Goal: Task Accomplishment & Management: Manage account settings

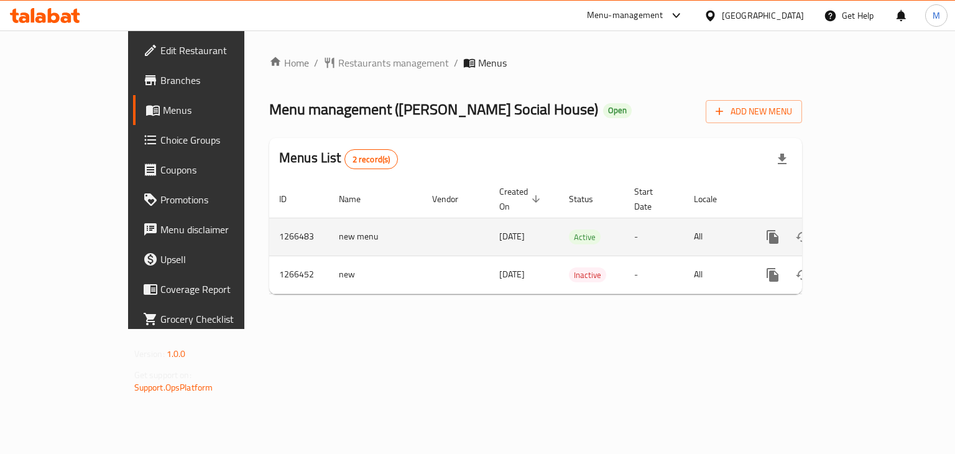
click at [870, 229] on icon "enhanced table" at bounding box center [862, 236] width 15 height 15
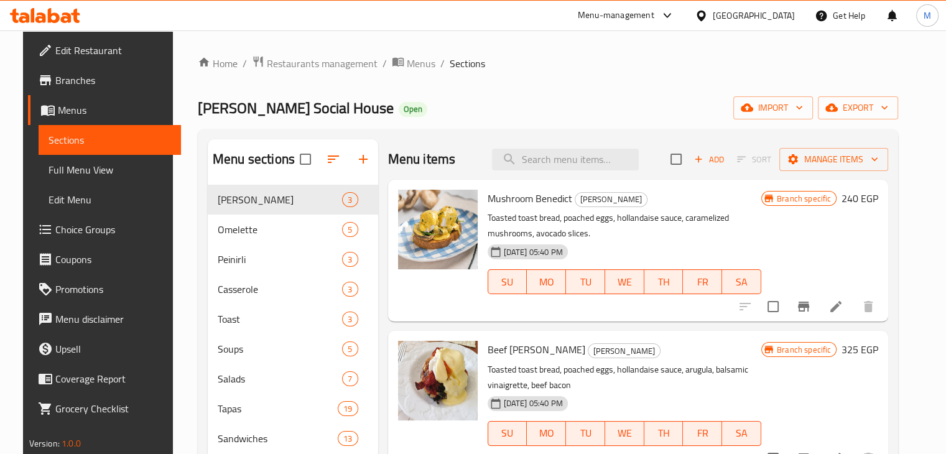
click at [592, 168] on input "search" at bounding box center [565, 160] width 147 height 22
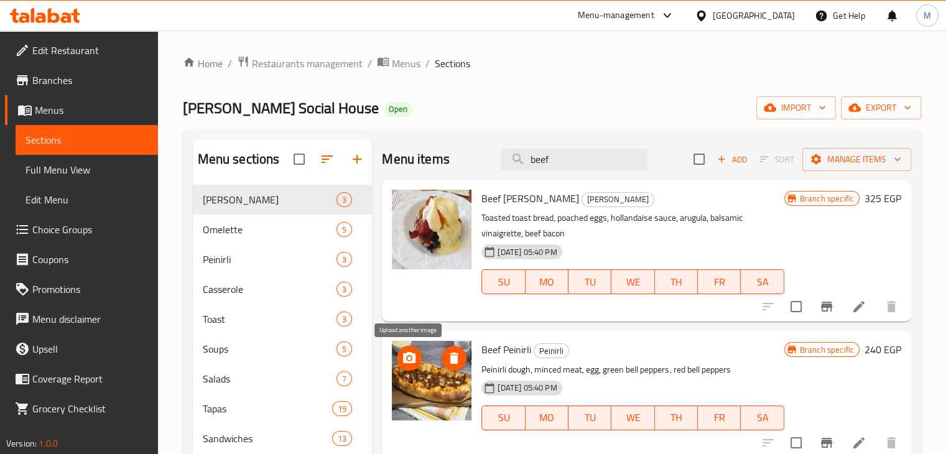
click at [408, 353] on icon "upload picture" at bounding box center [409, 357] width 12 height 11
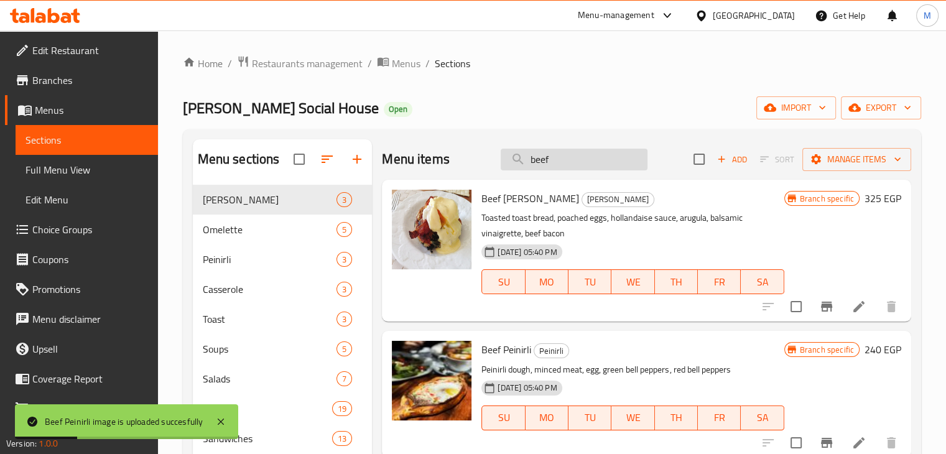
click at [569, 162] on input "beef" at bounding box center [573, 160] width 147 height 22
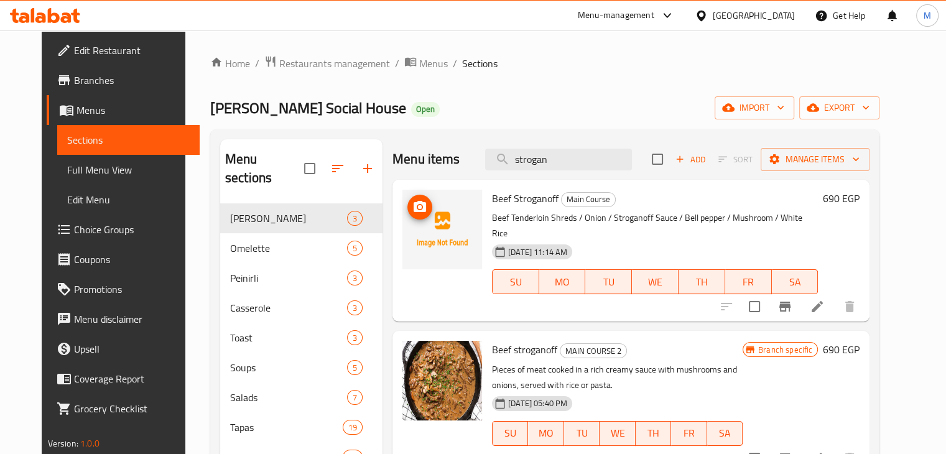
click at [412, 212] on icon "upload picture" at bounding box center [419, 207] width 15 height 15
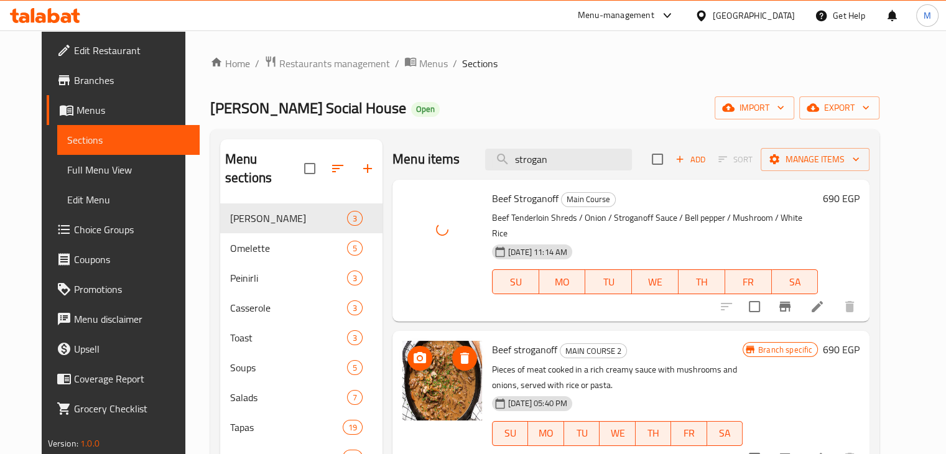
click at [413, 352] on icon "upload picture" at bounding box center [419, 357] width 12 height 11
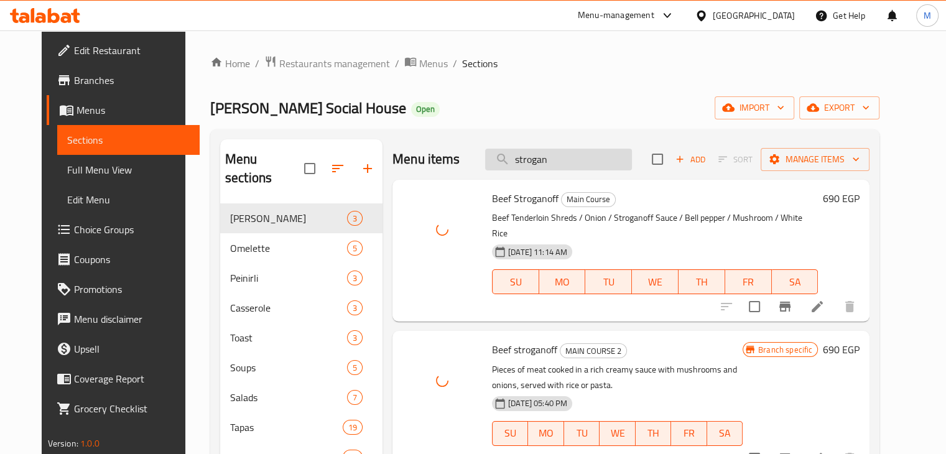
click at [584, 162] on input "strogan" at bounding box center [558, 160] width 147 height 22
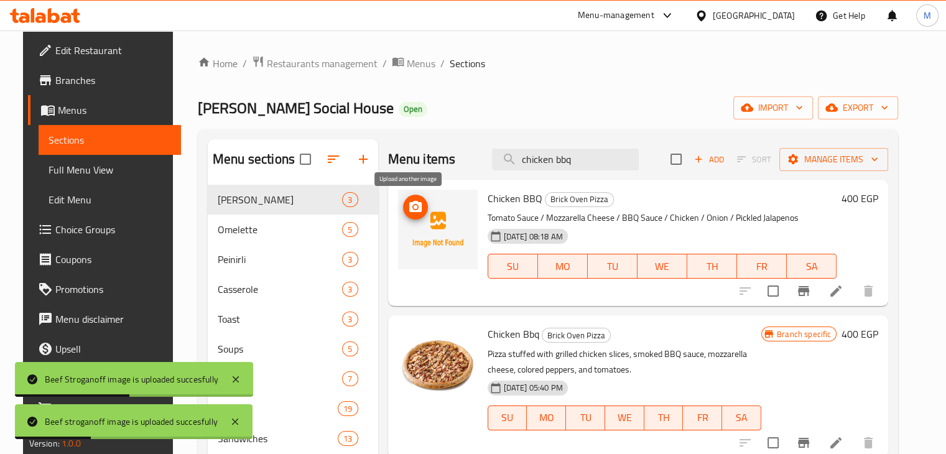
click at [413, 206] on circle "upload picture" at bounding box center [415, 207] width 4 height 4
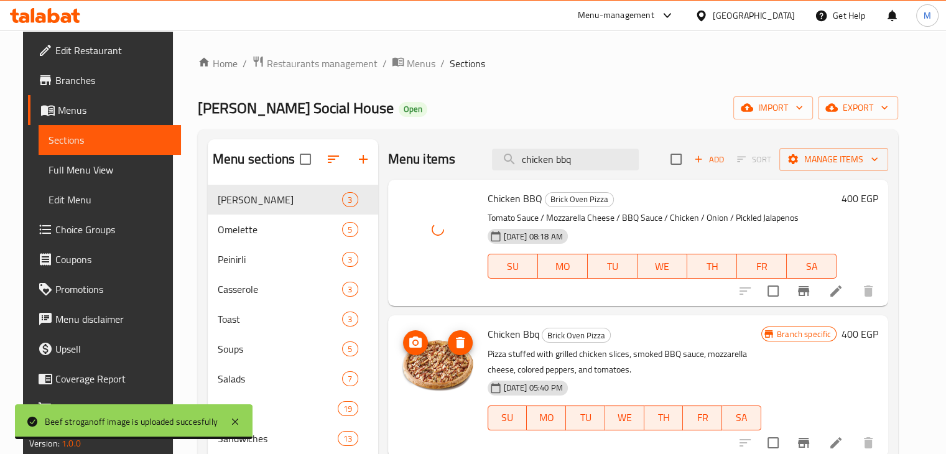
click at [413, 342] on circle "upload picture" at bounding box center [415, 343] width 4 height 4
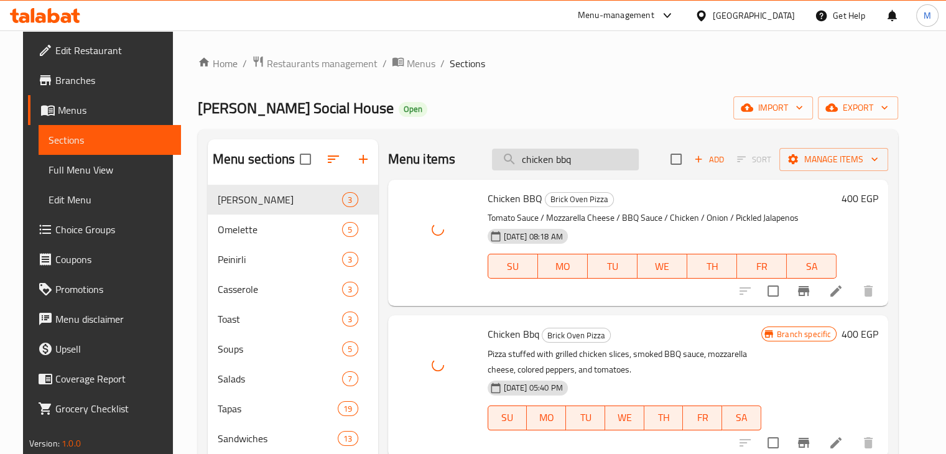
click at [585, 159] on input "chicken bbq" at bounding box center [565, 160] width 147 height 22
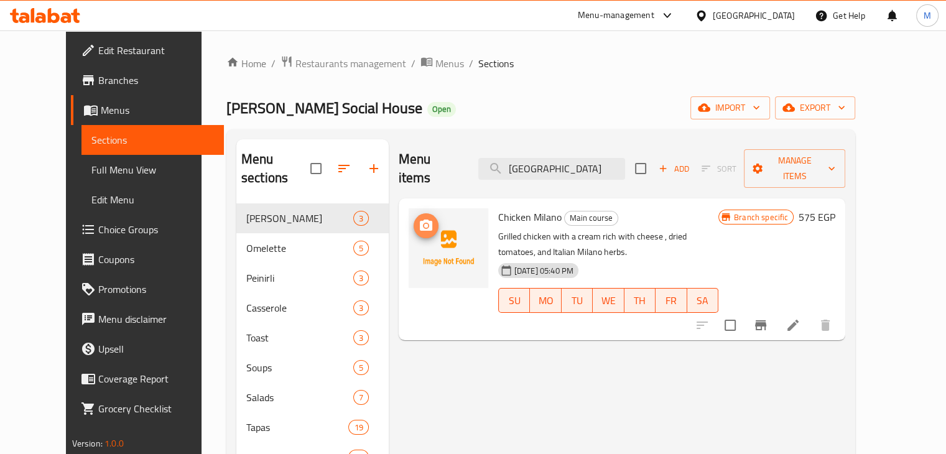
click at [420, 219] on icon "upload picture" at bounding box center [426, 224] width 12 height 11
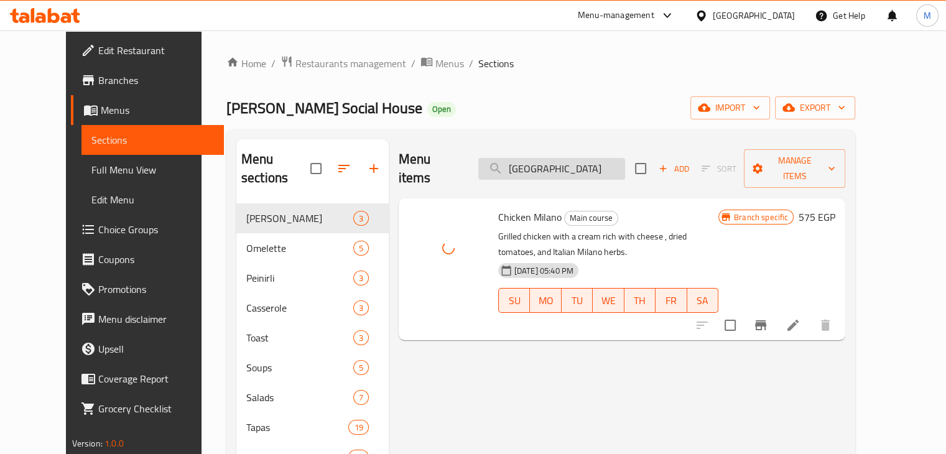
click at [606, 168] on input "[GEOGRAPHIC_DATA]" at bounding box center [551, 169] width 147 height 22
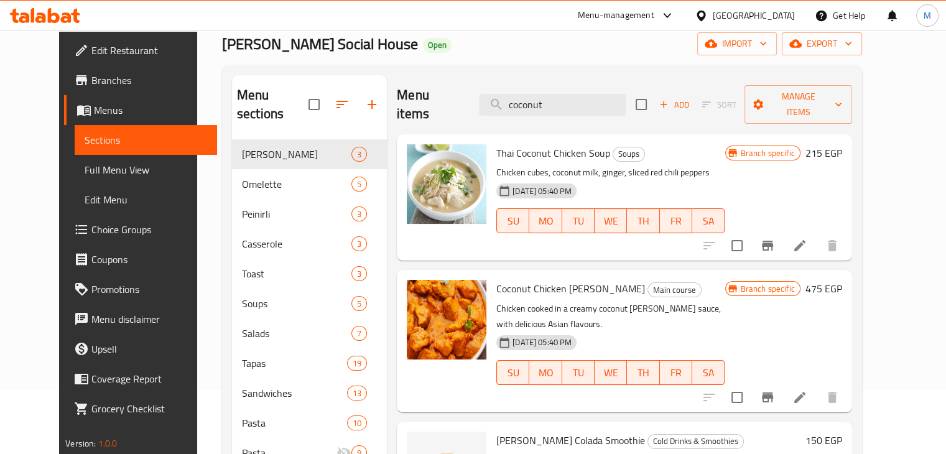
scroll to position [68, 0]
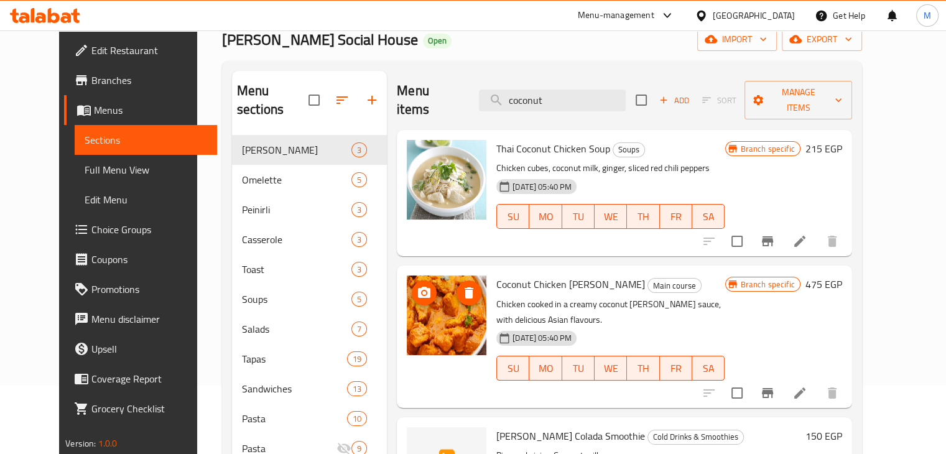
click at [418, 287] on icon "upload picture" at bounding box center [424, 292] width 12 height 11
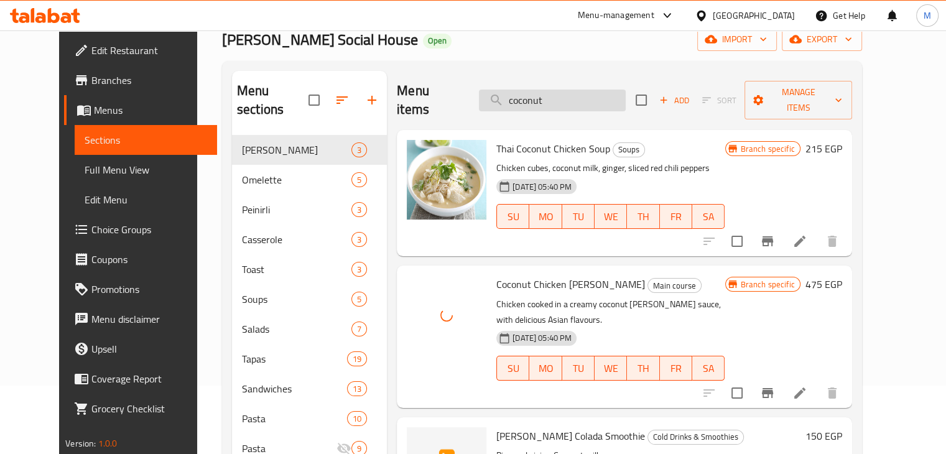
click at [595, 90] on input "coconut" at bounding box center [552, 101] width 147 height 22
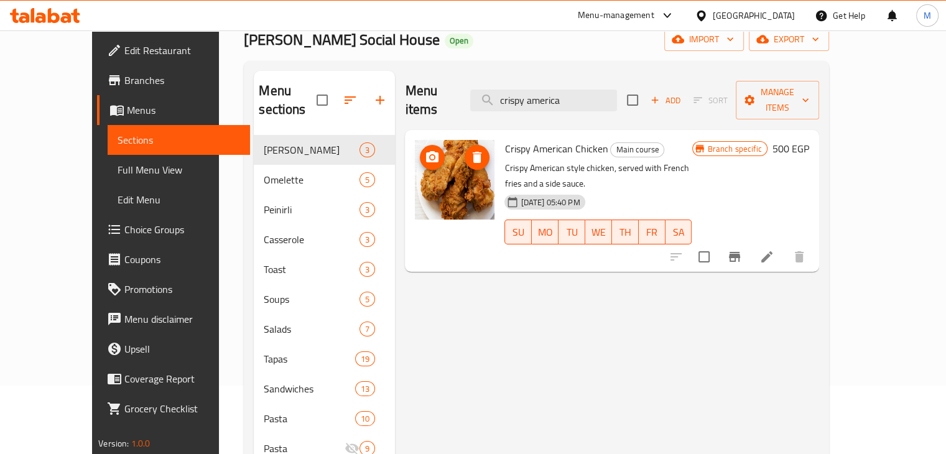
click at [420, 150] on span "upload picture" at bounding box center [432, 157] width 25 height 15
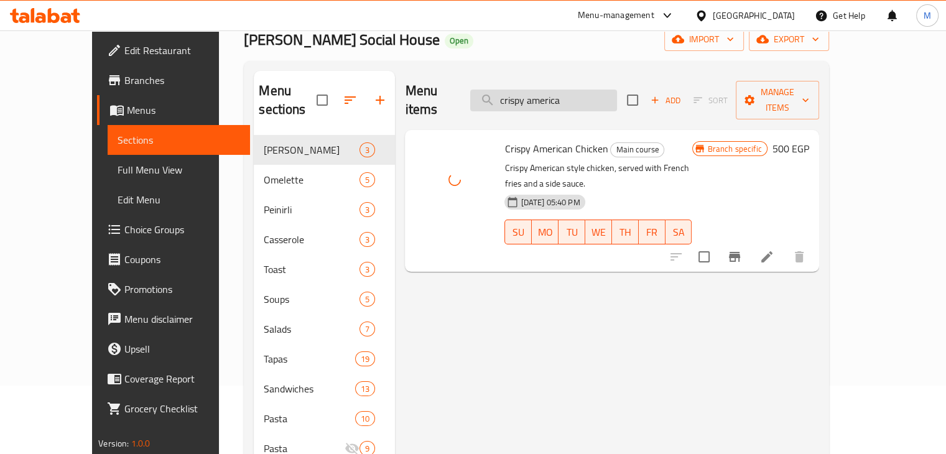
click at [603, 100] on input "crispy america" at bounding box center [543, 101] width 147 height 22
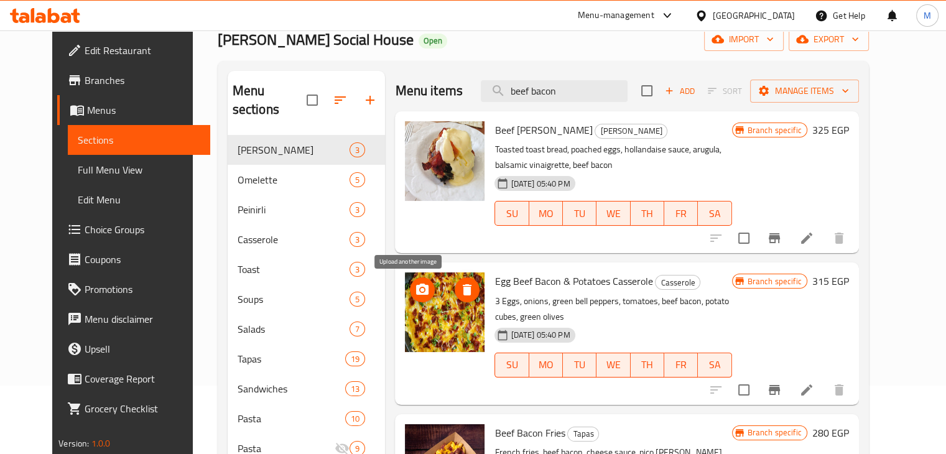
click at [416, 284] on icon "upload picture" at bounding box center [422, 288] width 12 height 11
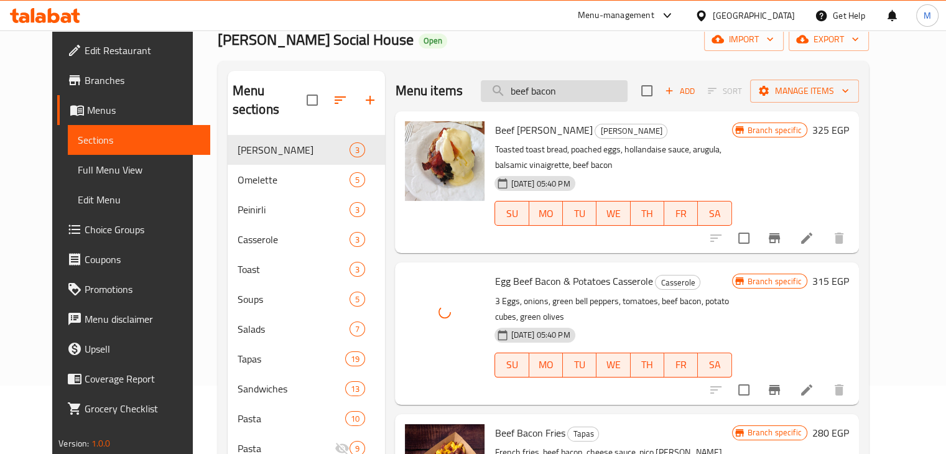
click at [581, 80] on input "beef bacon" at bounding box center [554, 91] width 147 height 22
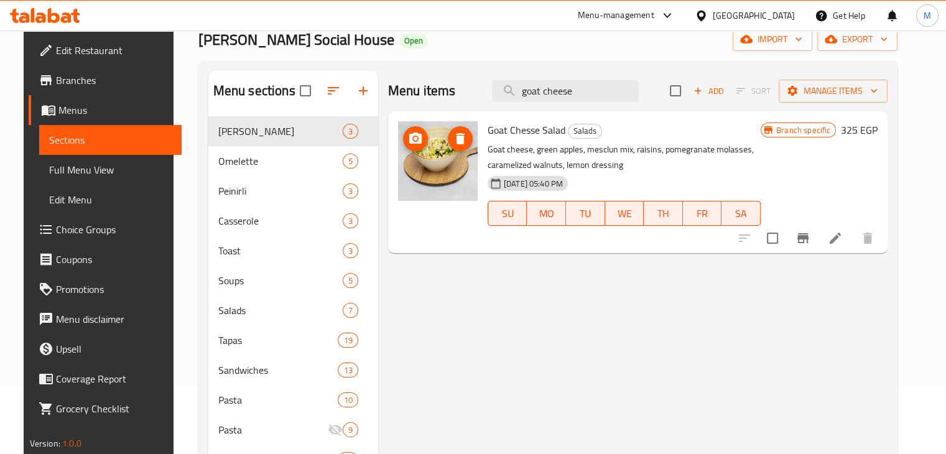
click at [411, 137] on icon "upload picture" at bounding box center [415, 138] width 15 height 15
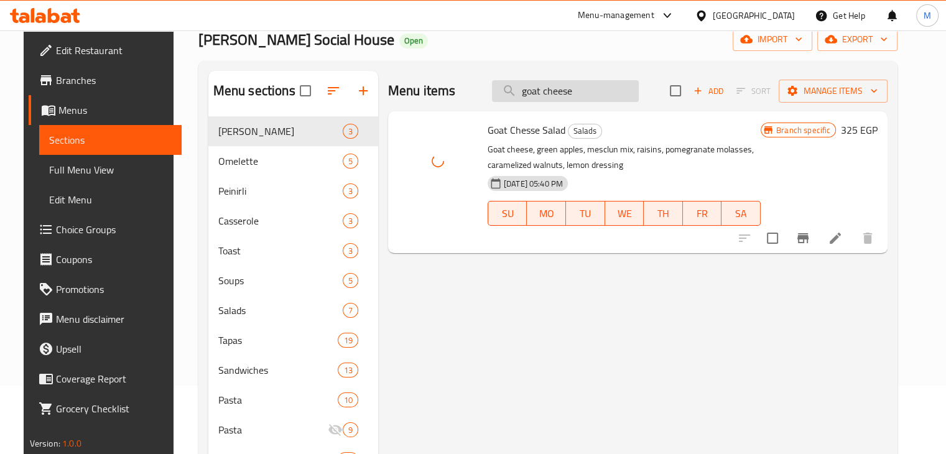
drag, startPoint x: 598, startPoint y: 83, endPoint x: 510, endPoint y: 90, distance: 88.5
click at [510, 90] on input "goat cheese" at bounding box center [565, 91] width 147 height 22
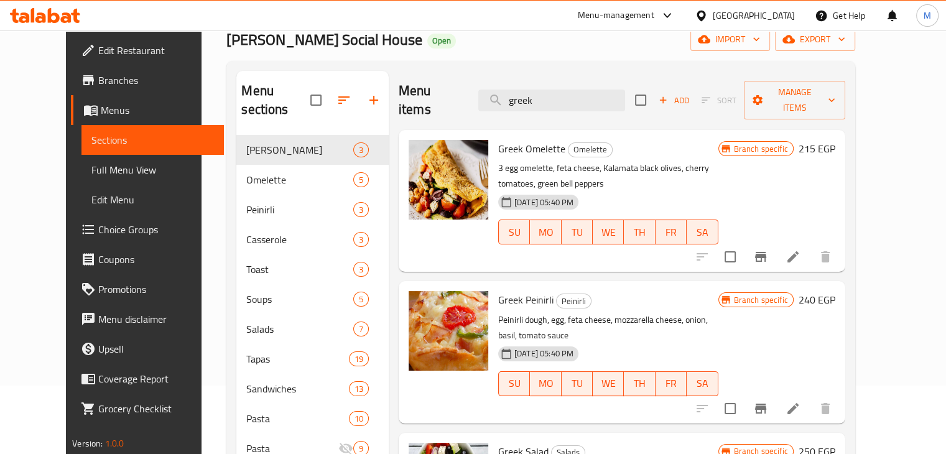
type input "greek"
click at [420, 151] on icon "upload picture" at bounding box center [426, 156] width 12 height 11
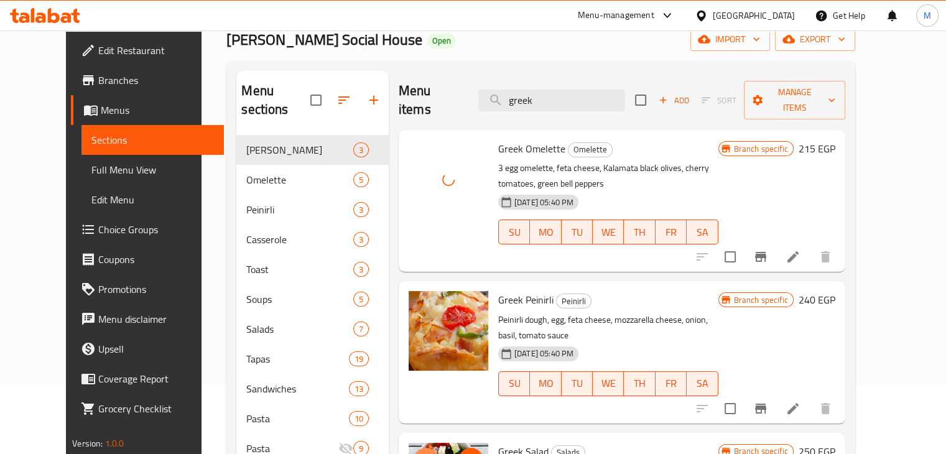
click at [413, 453] on span "upload picture" at bounding box center [425, 460] width 25 height 15
